Goal: Information Seeking & Learning: Learn about a topic

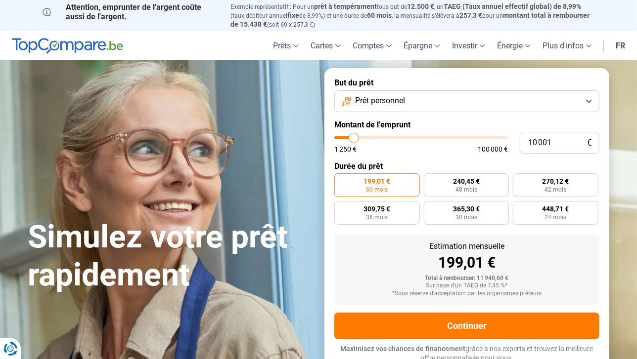
type input "8 750"
type input "8750"
type input "9 750"
type input "9750"
type input "10 750"
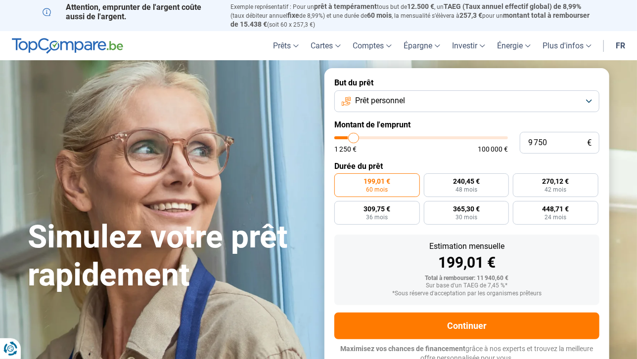
type input "10750"
type input "11 250"
type input "11250"
type input "11 750"
type input "11750"
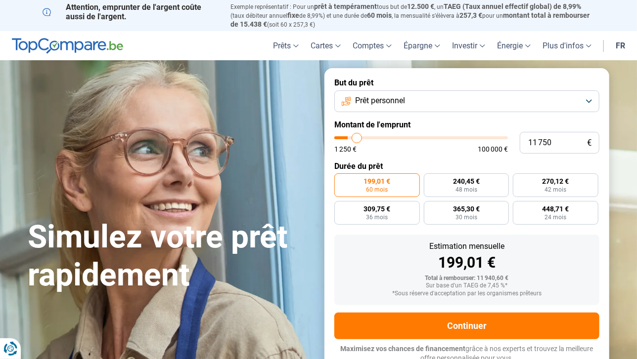
type input "12 250"
type input "12250"
type input "13 000"
type input "13000"
type input "13 250"
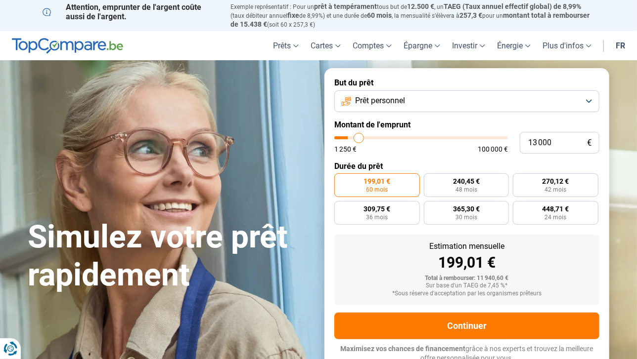
type input "13250"
type input "14 000"
type input "14000"
type input "14 250"
type input "14250"
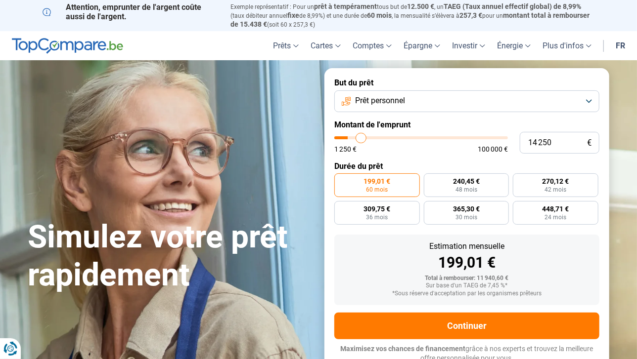
type input "14 500"
type input "14500"
type input "14 750"
type input "14750"
type input "15 000"
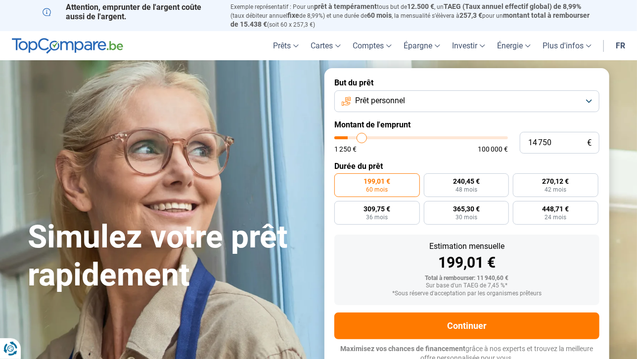
type input "15000"
type input "15 500"
type input "15500"
type input "15 750"
type input "15750"
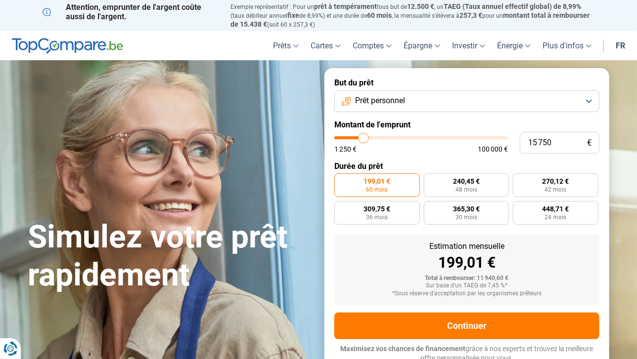
type input "16 250"
type input "16250"
type input "16 500"
type input "16500"
type input "16 750"
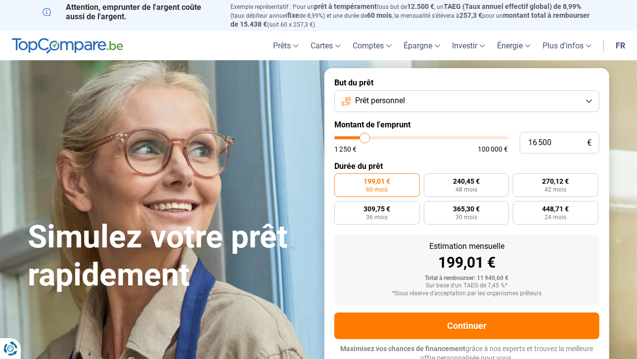
type input "16750"
type input "17 250"
type input "17250"
type input "17 750"
type input "17750"
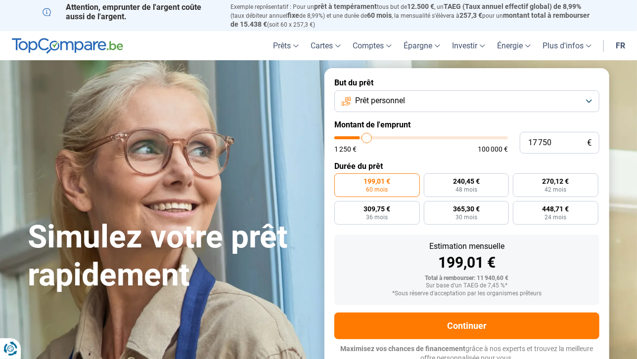
type input "18 000"
type input "18000"
type input "18 250"
type input "18250"
type input "18 500"
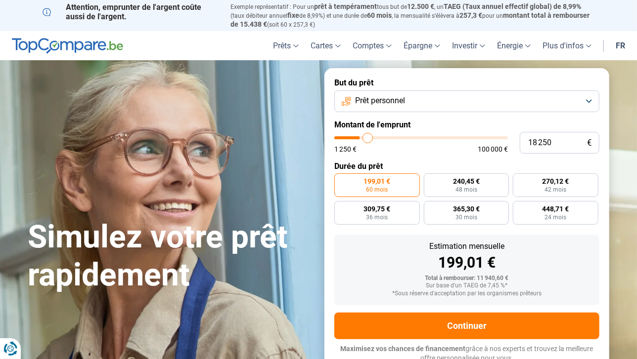
type input "18500"
type input "19 000"
type input "19000"
type input "19 500"
type input "19500"
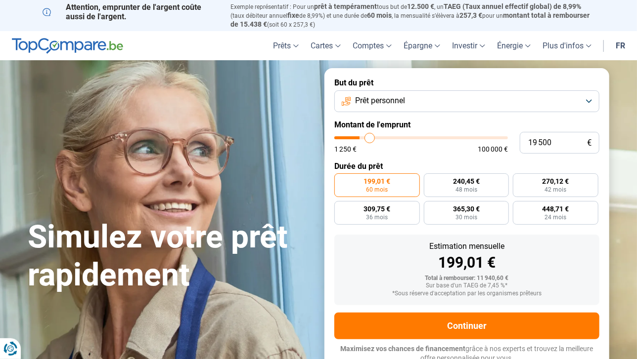
type input "19 750"
type input "19750"
type input "20 000"
type input "20000"
type input "20 500"
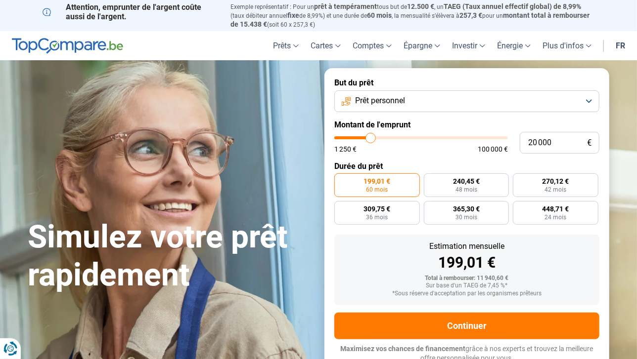
type input "20500"
type input "20 750"
type input "20750"
type input "21 000"
type input "21000"
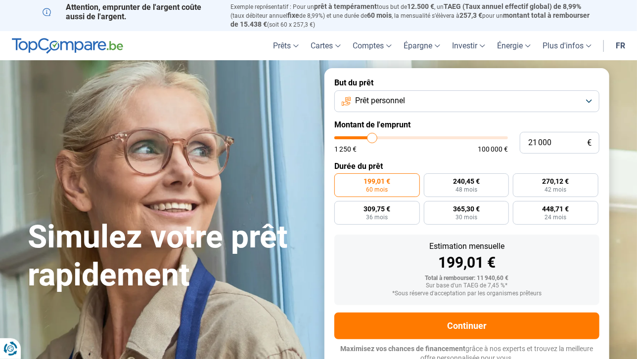
type input "21 250"
type input "21250"
type input "21 750"
type input "21750"
type input "22 000"
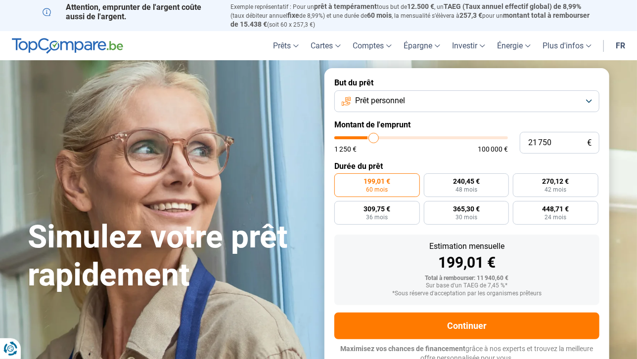
type input "22000"
type input "22 250"
type input "22250"
type input "22 750"
type input "22750"
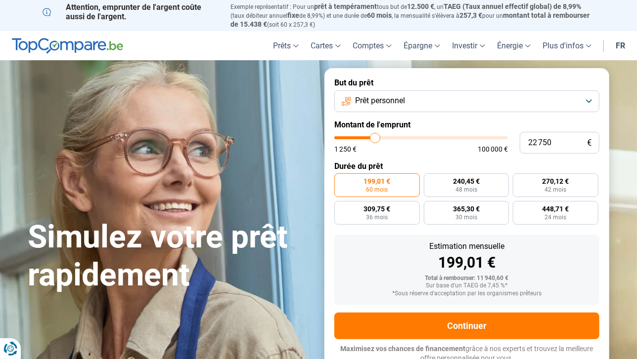
type input "23 000"
type input "23000"
type input "23 250"
type input "23250"
type input "24 000"
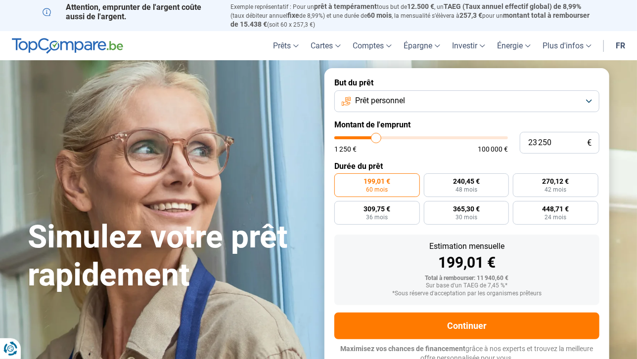
type input "24000"
type input "24 250"
type input "24250"
type input "24 500"
type input "24500"
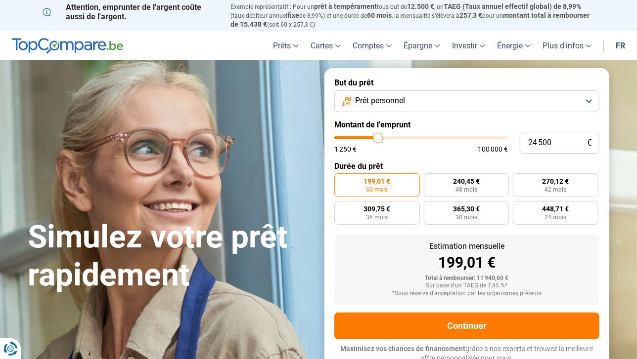
type input "25 250"
type input "25250"
type input "25 500"
type input "25500"
type input "25 750"
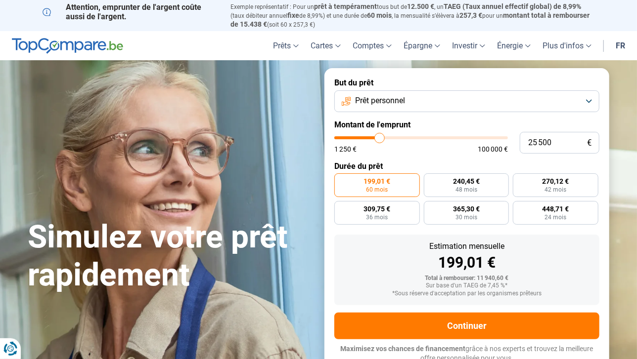
type input "25750"
type input "26 000"
type input "26000"
type input "26 250"
type input "26250"
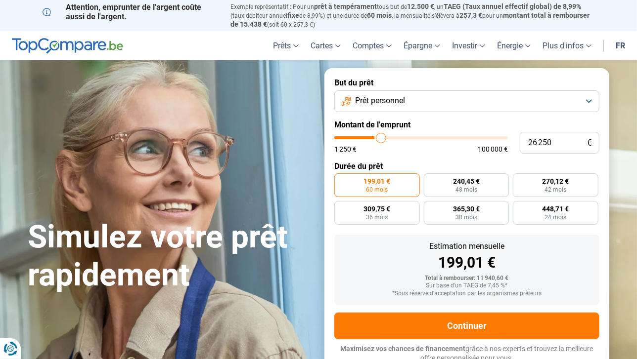
type input "26 500"
drag, startPoint x: 352, startPoint y: 136, endPoint x: 381, endPoint y: 137, distance: 29.2
type input "26500"
click at [381, 137] on input "range" at bounding box center [421, 137] width 174 height 3
radio input "false"
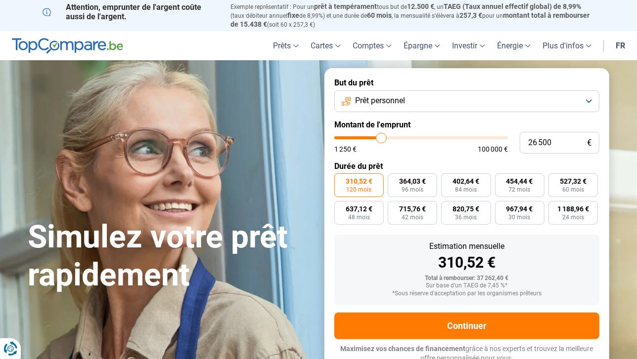
scroll to position [4, 0]
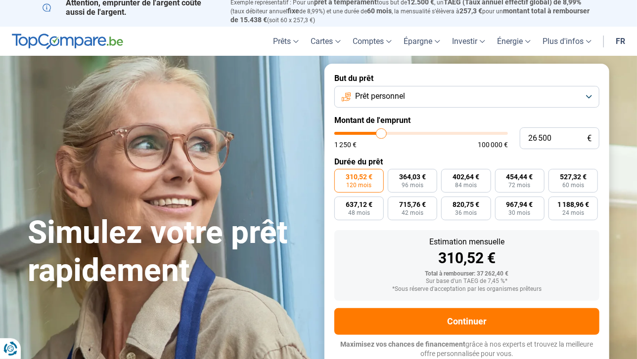
type input "24 500"
type input "24500"
type input "24 250"
type input "24250"
type input "23 750"
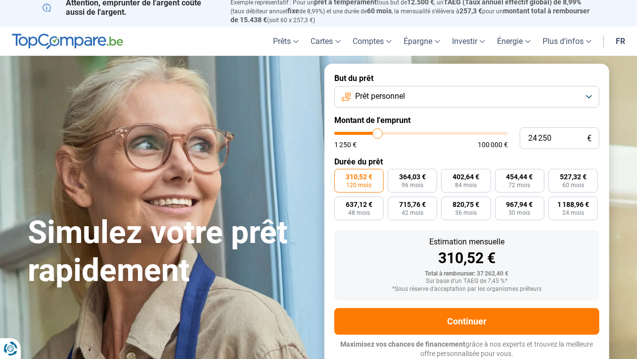
type input "23750"
type input "23 500"
type input "23500"
type input "23 250"
type input "23250"
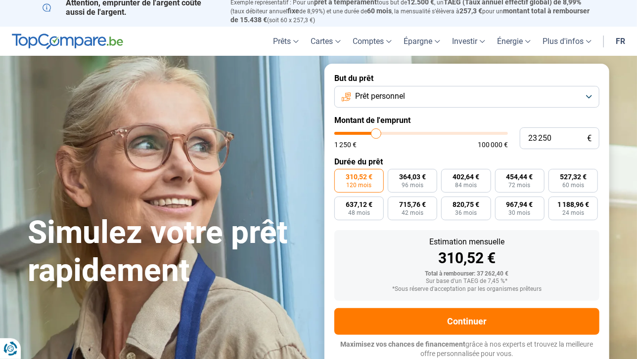
type input "22 750"
type input "22750"
type input "22 500"
type input "22500"
type input "21 500"
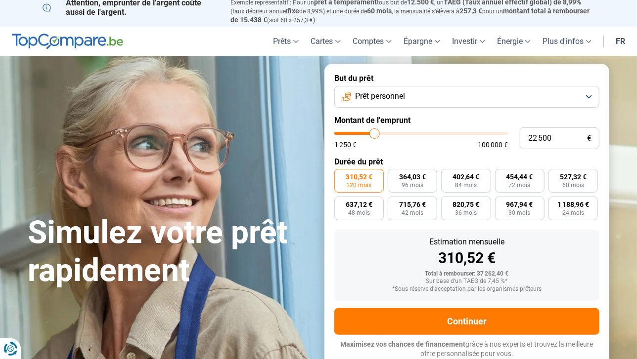
type input "21500"
type input "21 250"
type input "21250"
type input "20 500"
type input "20500"
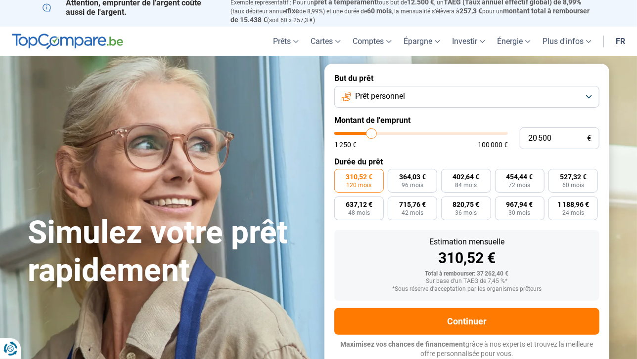
type input "20 000"
type input "20000"
type input "19 250"
type input "19250"
type input "19 000"
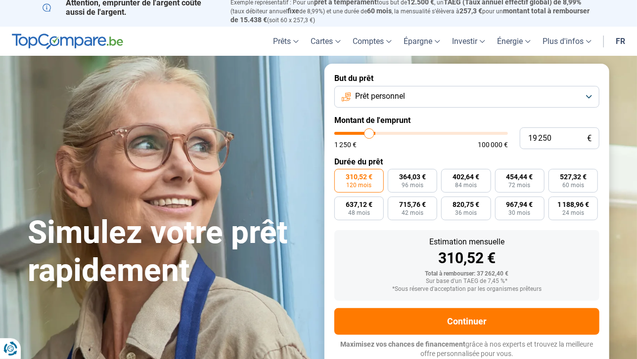
type input "19000"
type input "18 000"
type input "18000"
type input "17 500"
type input "17500"
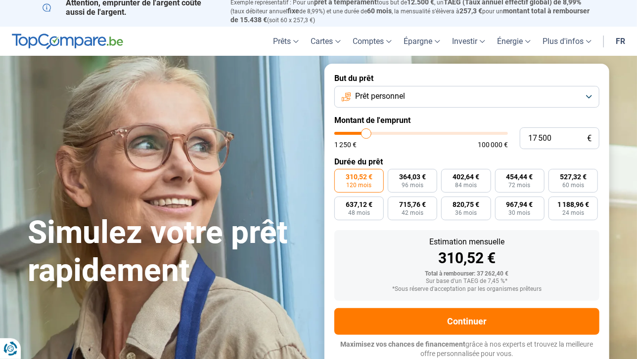
type input "16 750"
type input "16750"
type input "16 500"
type input "16500"
type input "15 750"
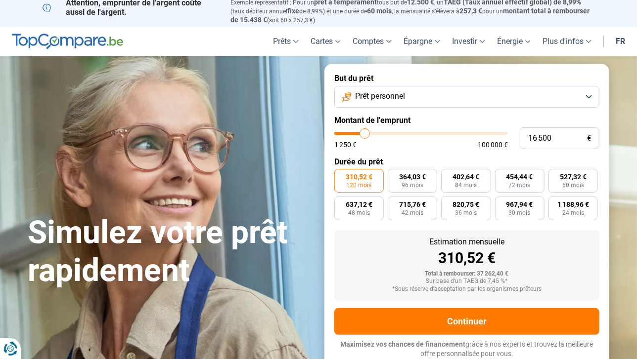
type input "15750"
type input "14 750"
drag, startPoint x: 378, startPoint y: 133, endPoint x: 362, endPoint y: 133, distance: 16.3
type input "14750"
click at [362, 133] on input "range" at bounding box center [421, 133] width 174 height 3
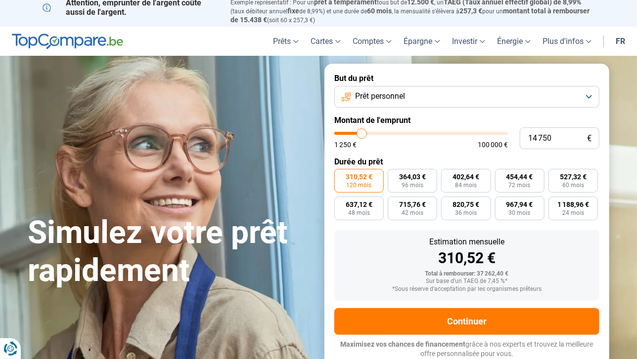
radio input "true"
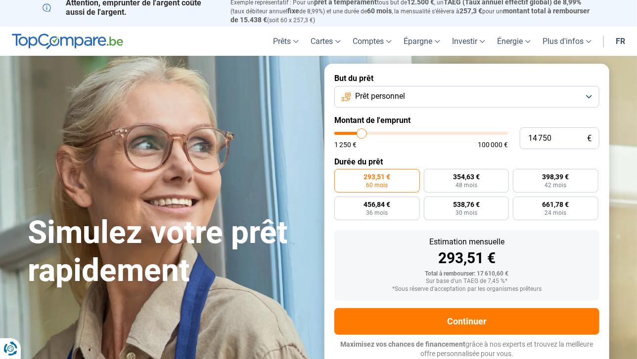
type input "13 750"
type input "13750"
type input "13 500"
type input "13500"
type input "13 000"
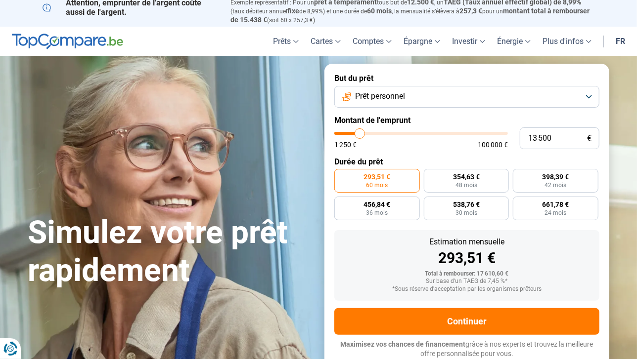
type input "13000"
type input "12 500"
type input "12500"
type input "12 250"
type input "12250"
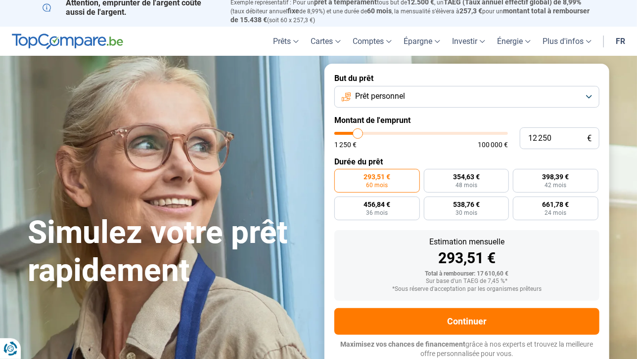
type input "12 000"
type input "12000"
type input "11 500"
type input "11500"
type input "11 250"
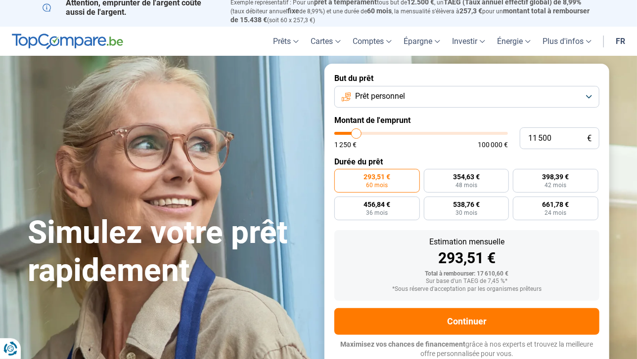
type input "11250"
type input "11 000"
type input "11000"
type input "10 750"
type input "10750"
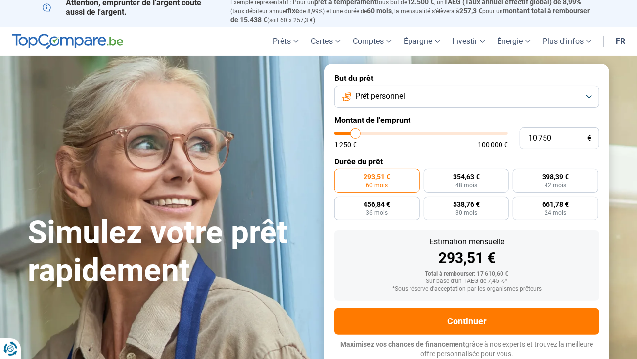
type input "10 500"
type input "10500"
type input "10 250"
type input "10250"
type input "9 750"
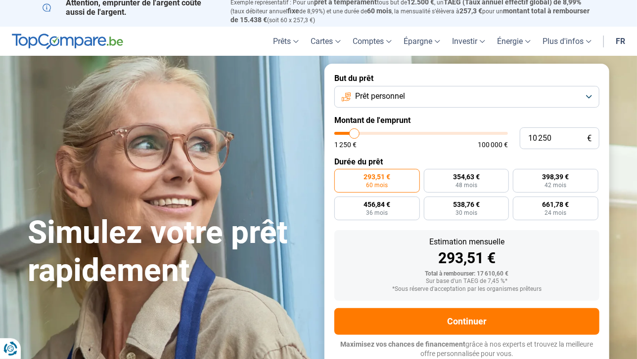
type input "9750"
type input "9 250"
type input "9250"
type input "9 000"
type input "9000"
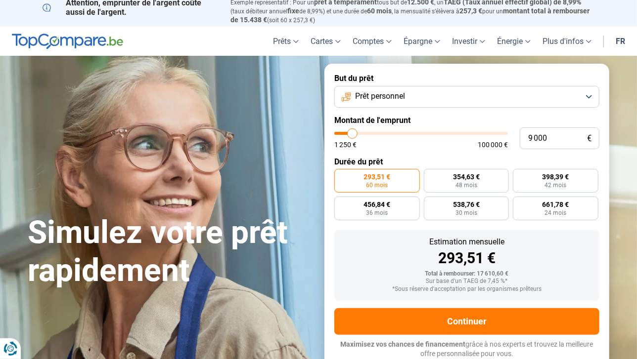
type input "8 750"
type input "8750"
type input "8 250"
type input "8250"
type input "8 000"
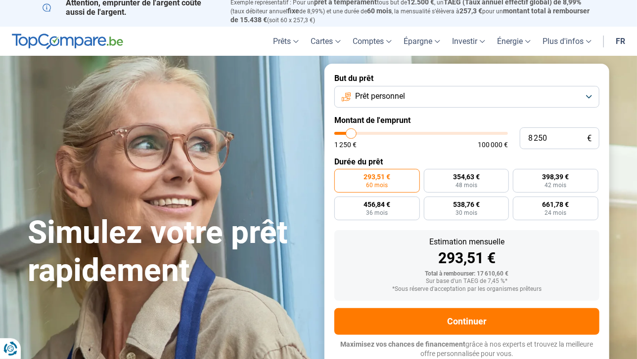
type input "8000"
type input "7 750"
type input "7750"
type input "7 500"
type input "7500"
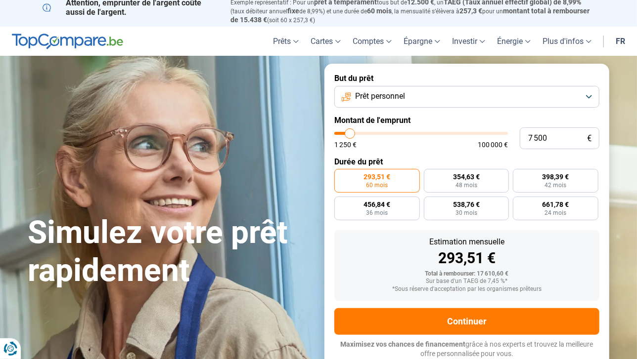
type input "7 250"
type input "7250"
type input "6 750"
type input "6750"
type input "6 500"
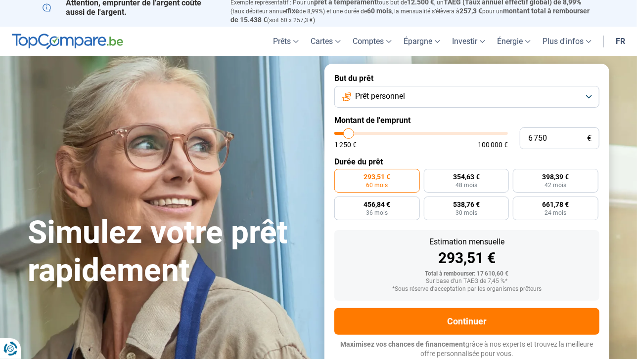
type input "6500"
type input "5 750"
type input "5750"
type input "5 250"
type input "5250"
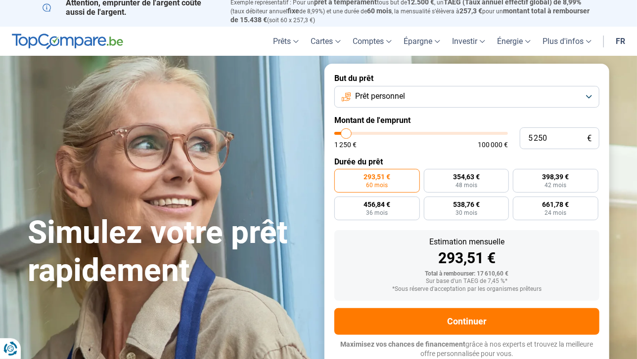
type input "4 750"
type input "4750"
type input "4 500"
type input "4500"
type input "4 750"
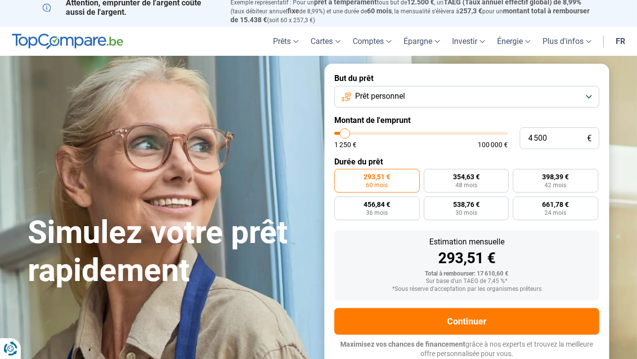
type input "4750"
type input "5 250"
type input "5250"
type input "5 500"
type input "5500"
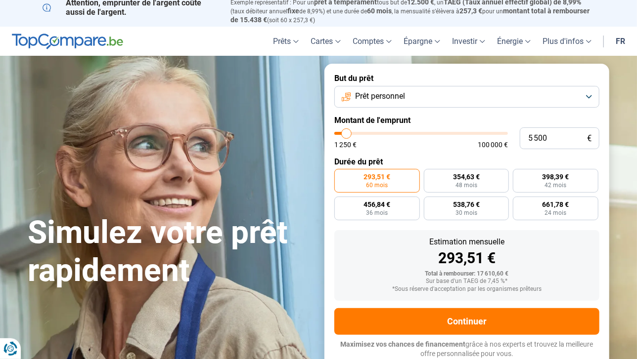
type input "5 750"
type input "5750"
type input "5 500"
type input "5500"
type input "5 250"
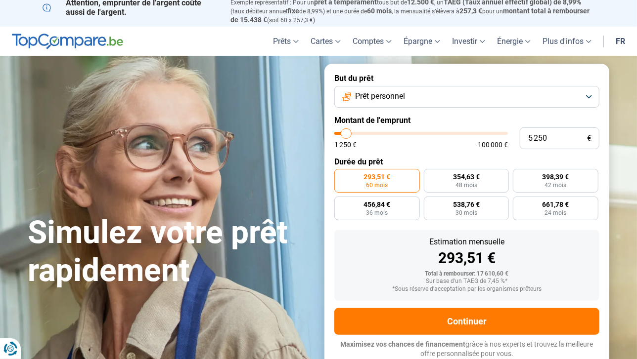
drag, startPoint x: 361, startPoint y: 133, endPoint x: 346, endPoint y: 137, distance: 15.4
type input "5250"
click at [346, 135] on input "range" at bounding box center [421, 133] width 174 height 3
radio input "true"
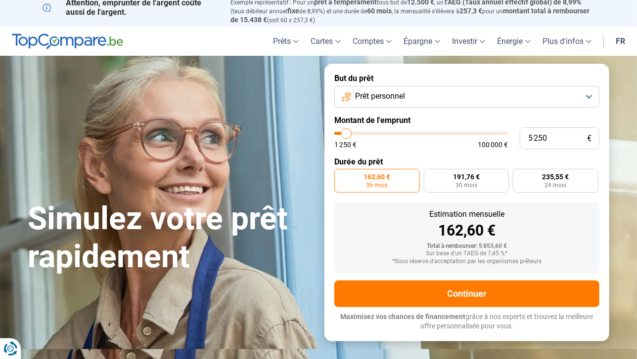
scroll to position [0, 0]
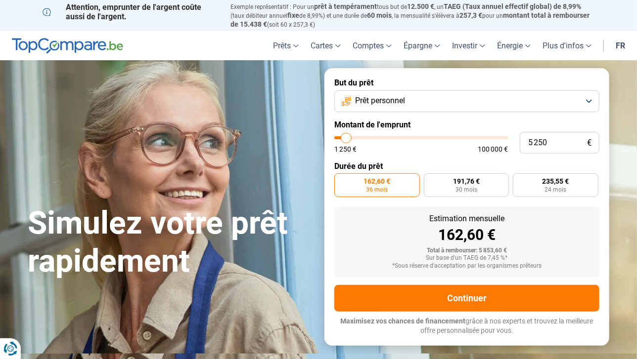
click at [345, 136] on input "range" at bounding box center [421, 137] width 174 height 3
drag, startPoint x: 547, startPoint y: 142, endPoint x: 512, endPoint y: 140, distance: 35.1
click at [512, 140] on div "5 250 € 1 250 € 100 000 €" at bounding box center [466, 143] width 265 height 22
type input "5"
drag, startPoint x: 534, startPoint y: 141, endPoint x: 531, endPoint y: 150, distance: 9.1
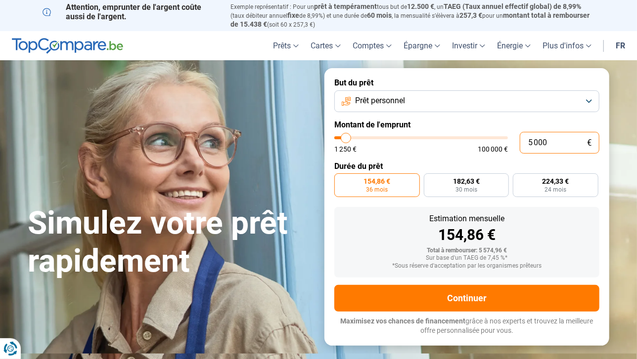
click at [534, 144] on input "5 000" at bounding box center [560, 143] width 80 height 22
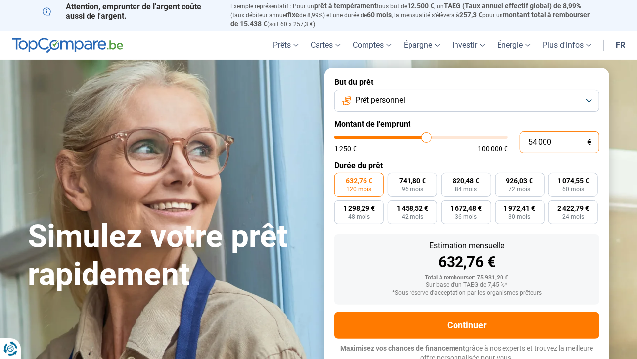
scroll to position [4, 0]
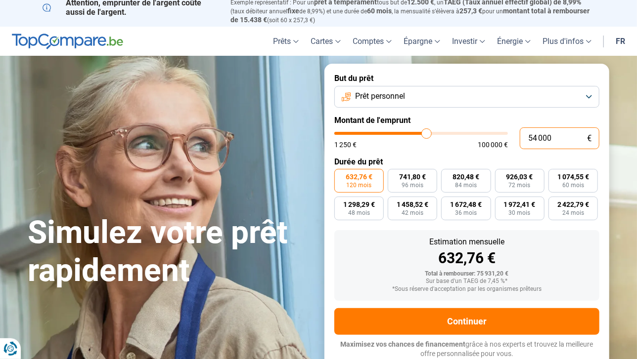
click at [533, 139] on input "54 000" at bounding box center [560, 139] width 80 height 22
drag, startPoint x: 556, startPoint y: 136, endPoint x: 475, endPoint y: 124, distance: 82.1
click at [479, 139] on div "54 000 € 1 250 € 100 000 €" at bounding box center [466, 139] width 265 height 22
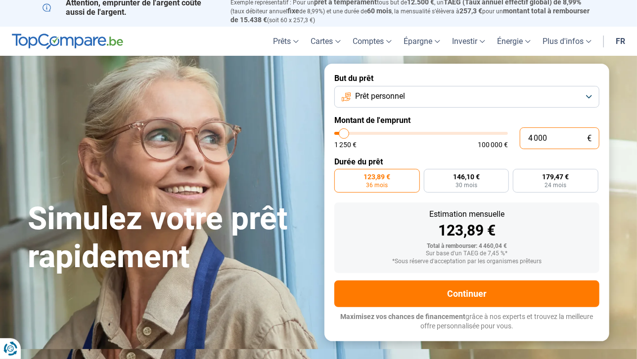
scroll to position [0, 0]
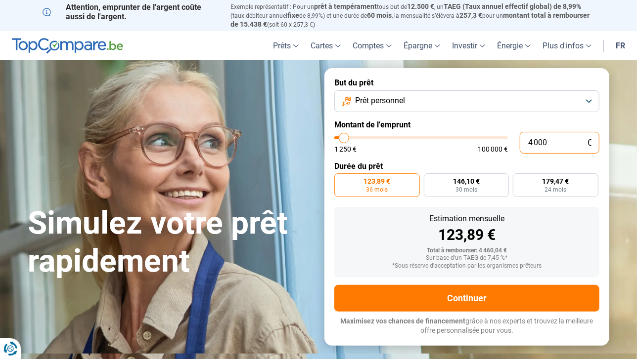
drag, startPoint x: 550, startPoint y: 140, endPoint x: 518, endPoint y: 140, distance: 32.1
click at [518, 140] on div "4 000 € 1 250 € 100 000 €" at bounding box center [466, 143] width 265 height 22
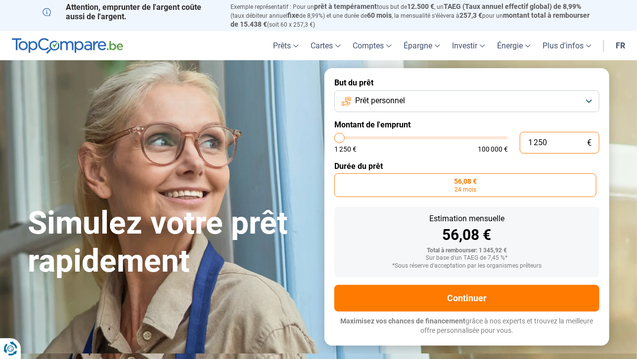
drag, startPoint x: 553, startPoint y: 145, endPoint x: 509, endPoint y: 138, distance: 44.1
click at [517, 138] on div "1 250 € 1 250 € 100 000 €" at bounding box center [466, 143] width 265 height 22
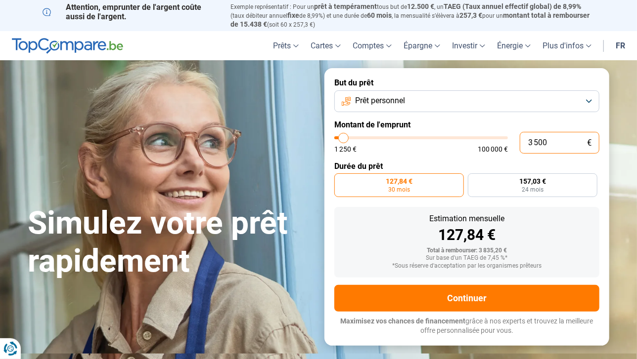
drag, startPoint x: 548, startPoint y: 142, endPoint x: 479, endPoint y: 137, distance: 69.9
click at [520, 142] on input "3 500" at bounding box center [560, 143] width 80 height 22
